Goal: Information Seeking & Learning: Learn about a topic

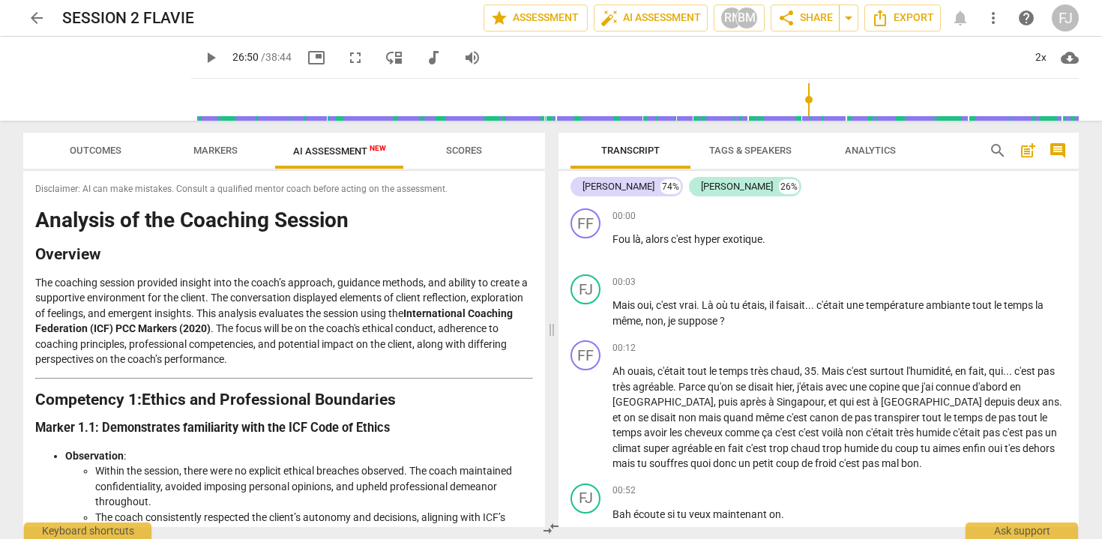
scroll to position [8553, 0]
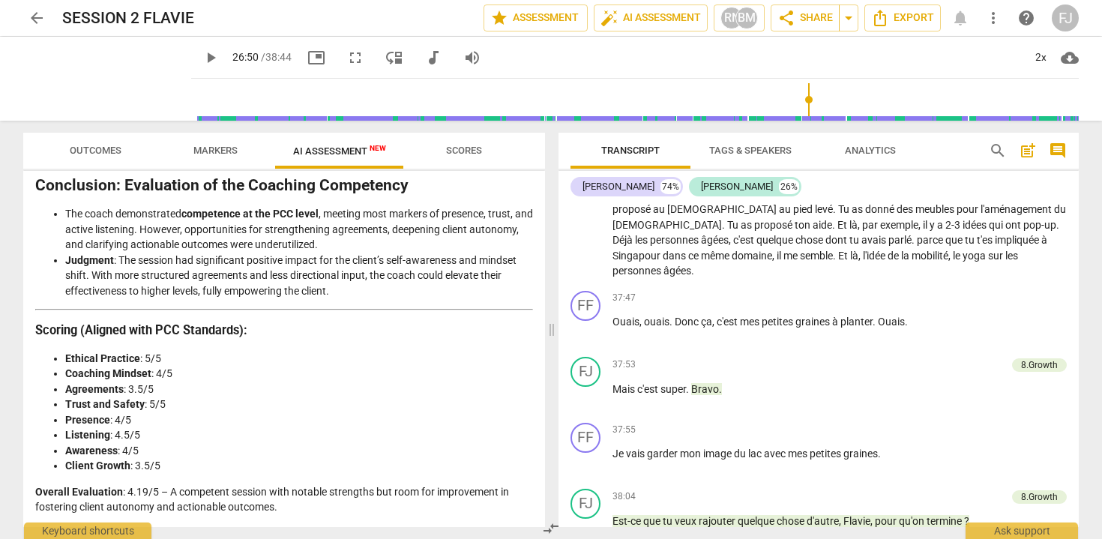
click at [33, 18] on span "arrow_back" at bounding box center [37, 18] width 18 height 18
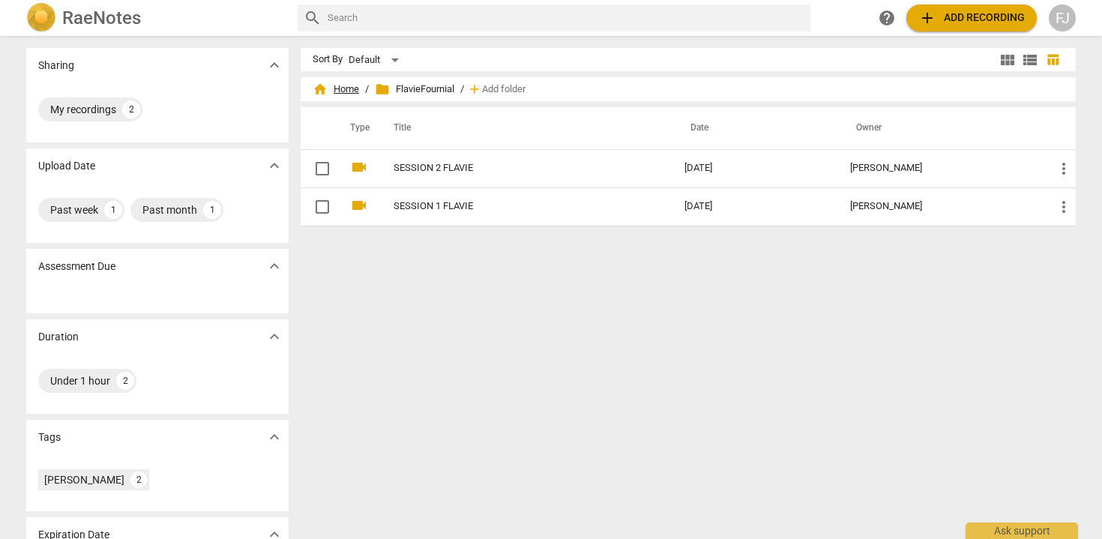
click at [325, 92] on span "home" at bounding box center [320, 89] width 15 height 15
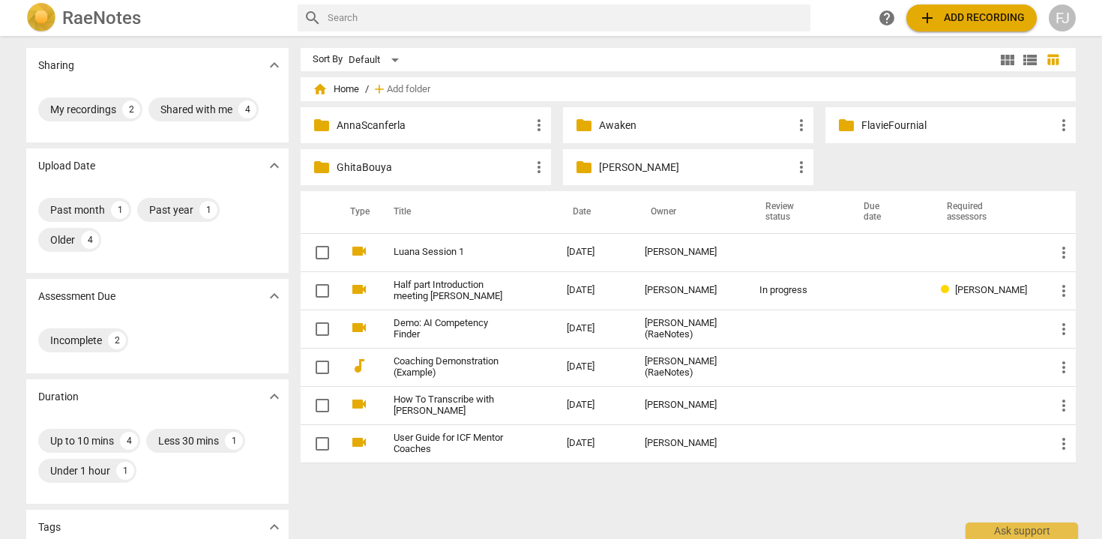
click at [407, 165] on p "GhitaBouya" at bounding box center [433, 168] width 193 height 16
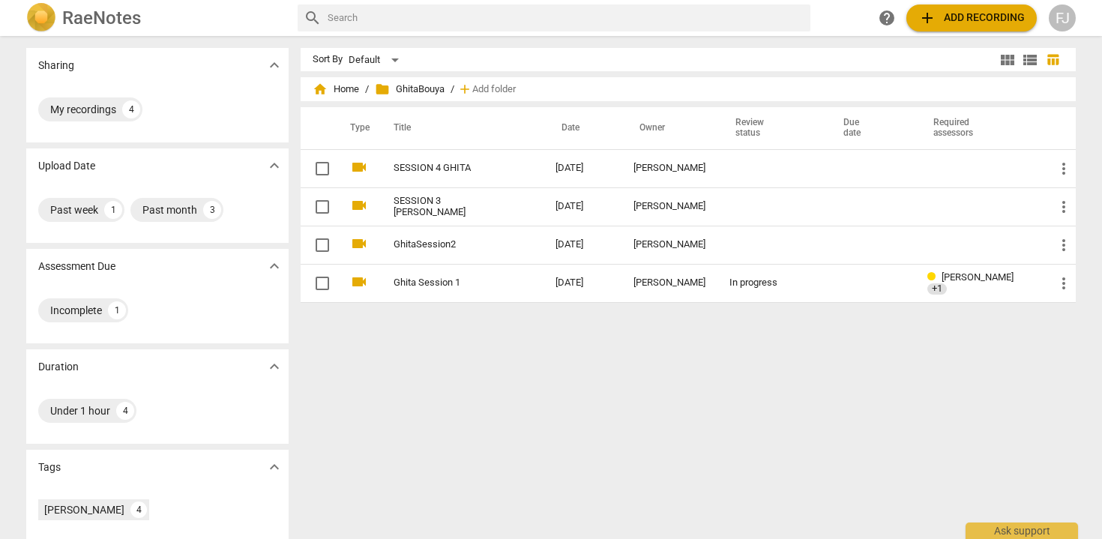
click at [407, 165] on link "SESSION 4 GHITA" at bounding box center [448, 168] width 108 height 11
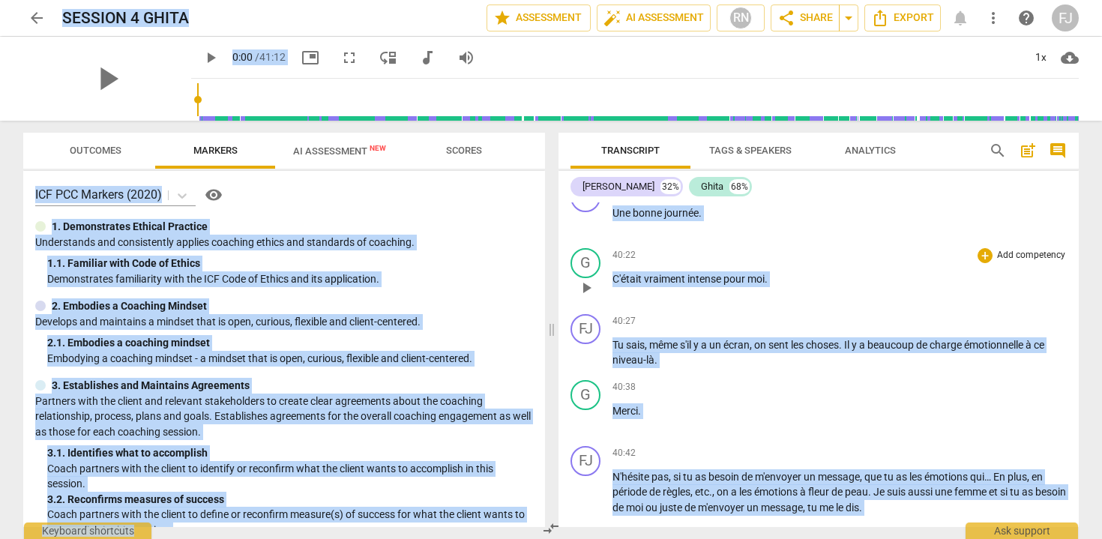
scroll to position [8218, 0]
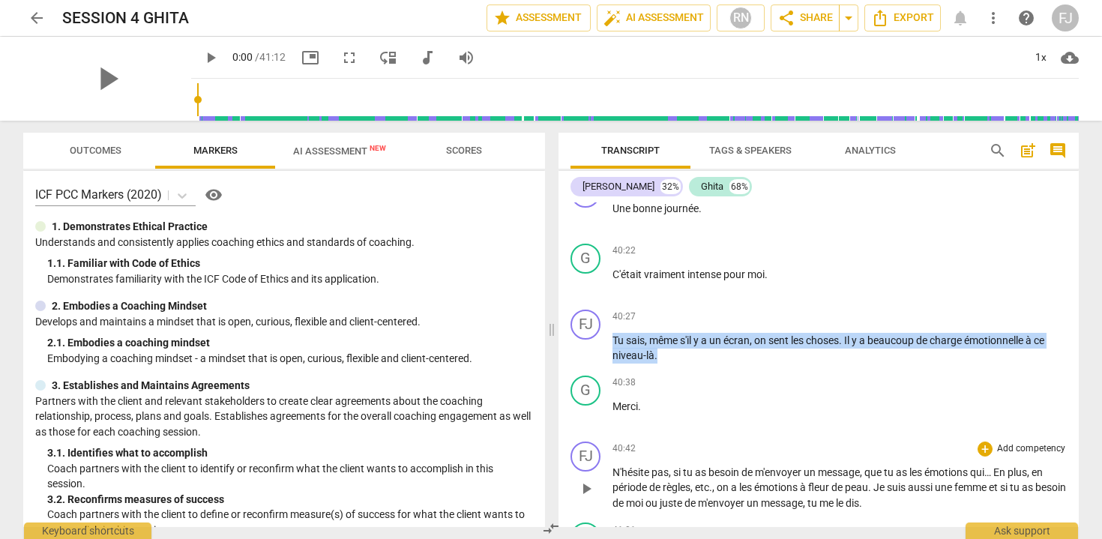
drag, startPoint x: 613, startPoint y: 372, endPoint x: 811, endPoint y: 510, distance: 240.7
click at [811, 511] on div "FJ play_arrow pause 00:07 + Add competency keyboard_arrow_right Déjà , merci be…" at bounding box center [819, 364] width 520 height 325
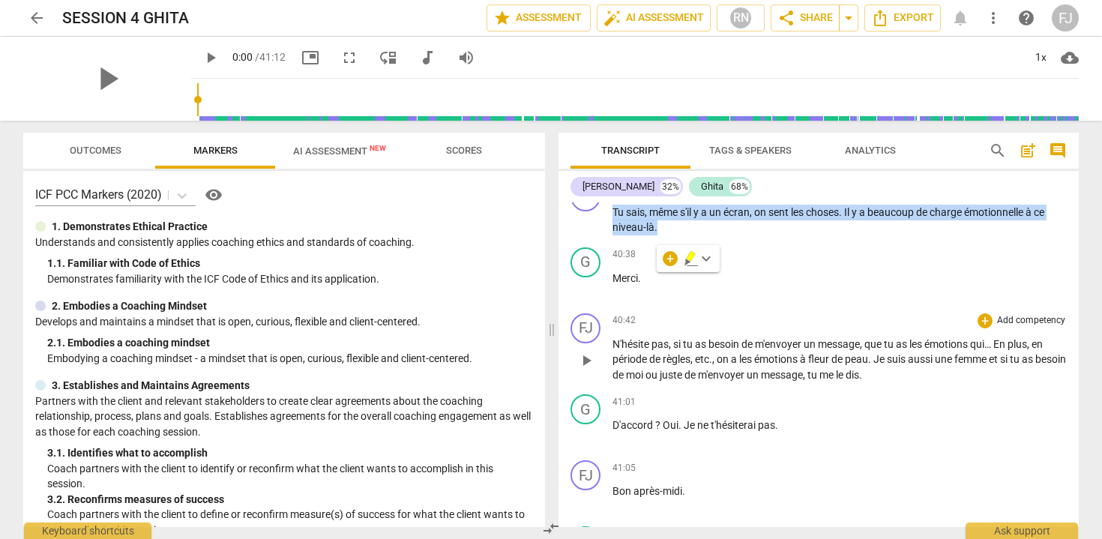
scroll to position [8351, 0]
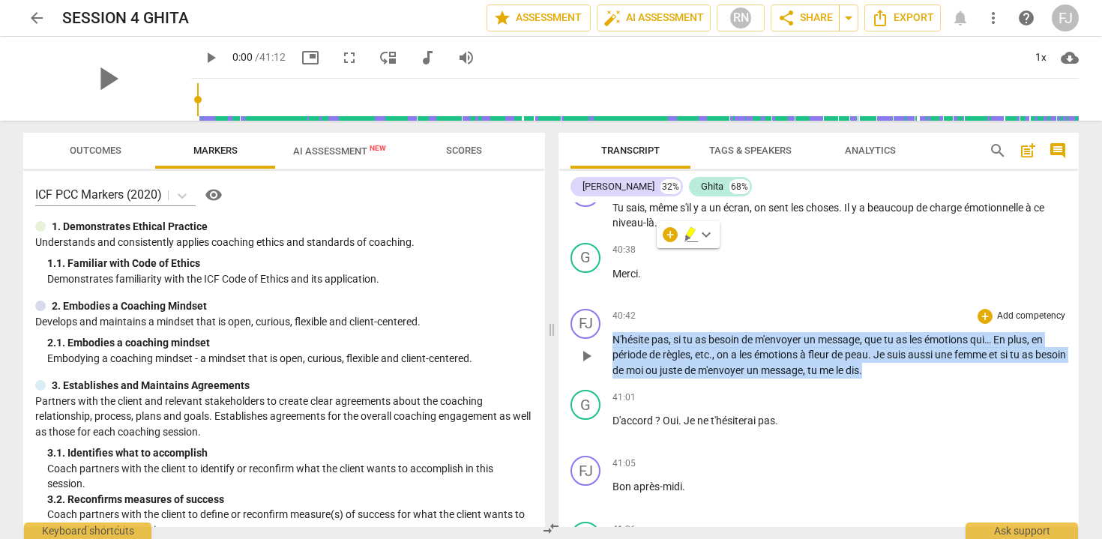
drag, startPoint x: 906, startPoint y: 404, endPoint x: 612, endPoint y: 368, distance: 296.1
click at [612, 368] on div "FJ play_arrow pause 40:42 + Add competency keyboard_arrow_right N'hésite pas , …" at bounding box center [819, 344] width 520 height 82
copy p "N'hésite pas , si tu as besoin de m'envoyer un message , que tu as les émotions…"
